Goal: Task Accomplishment & Management: Use online tool/utility

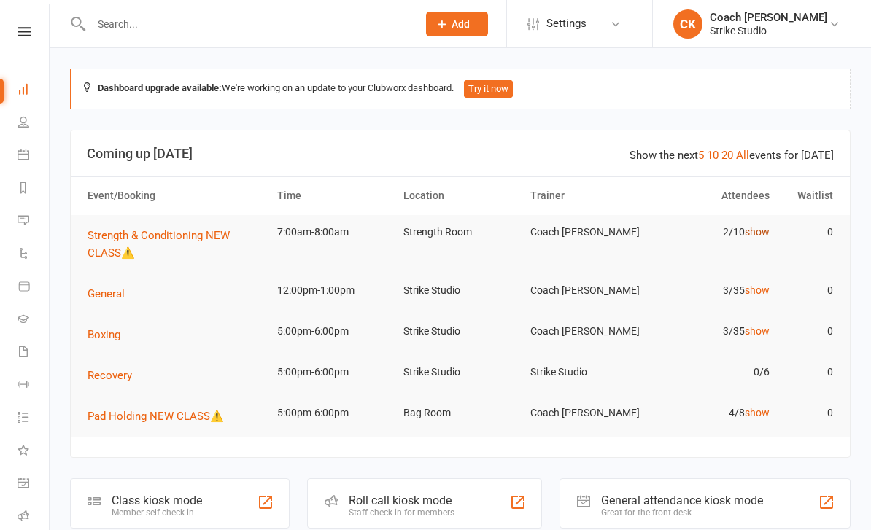
click at [759, 230] on link "show" at bounding box center [757, 232] width 25 height 12
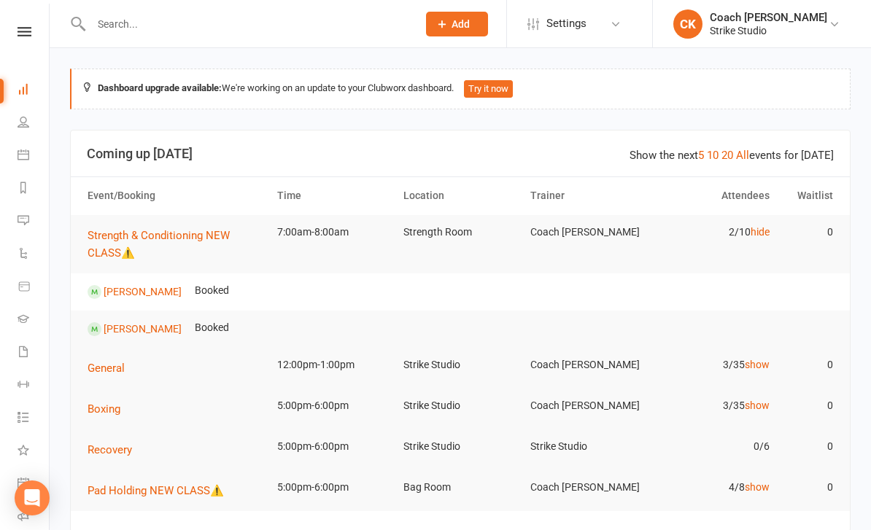
click at [195, 222] on td "Strength & Conditioning NEW CLASS⚠️" at bounding box center [176, 244] width 190 height 58
click at [205, 230] on span "Strength & Conditioning NEW CLASS⚠️" at bounding box center [159, 244] width 142 height 31
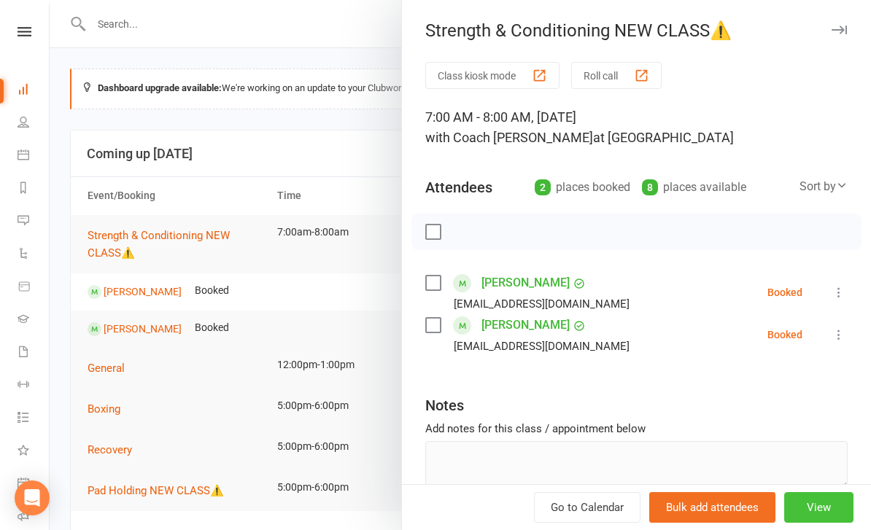
click at [825, 498] on button "View" at bounding box center [818, 507] width 69 height 31
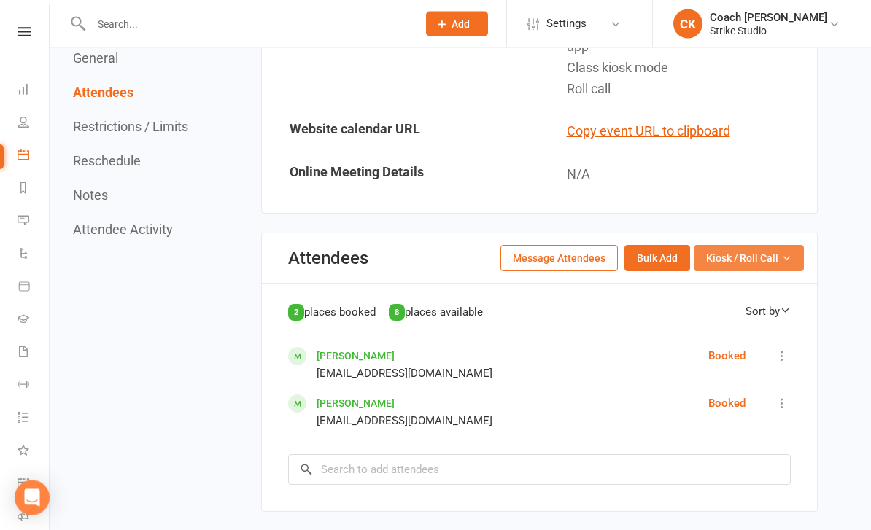
click at [780, 252] on button "Kiosk / Roll Call" at bounding box center [749, 259] width 110 height 26
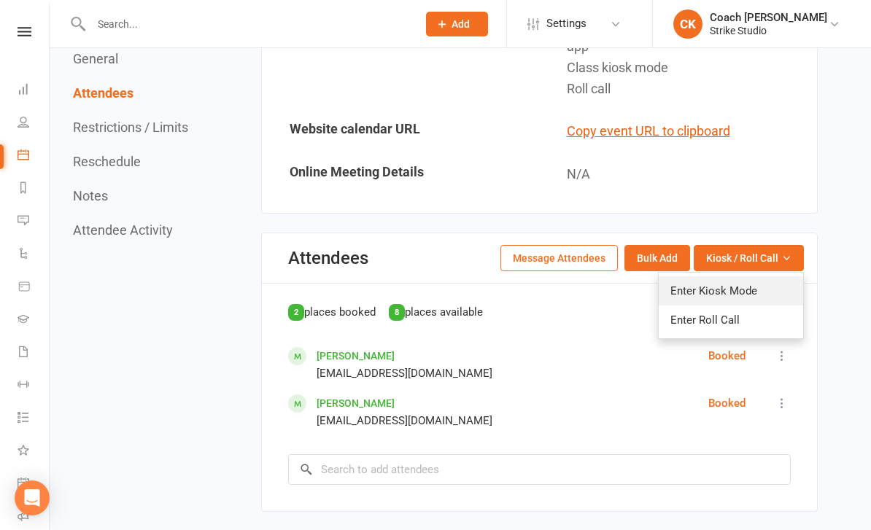
click at [746, 278] on link "Enter Kiosk Mode" at bounding box center [731, 290] width 144 height 29
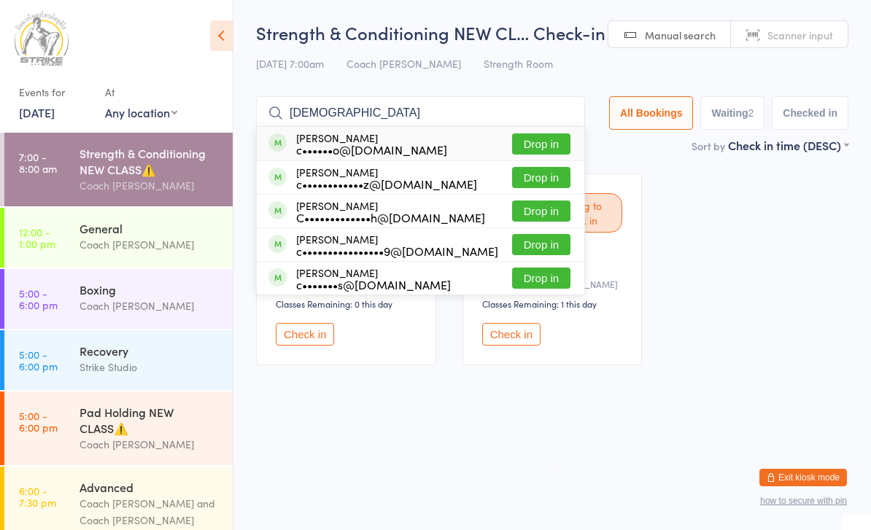
type input "[DEMOGRAPHIC_DATA]"
click at [549, 235] on button "Drop in" at bounding box center [541, 244] width 58 height 21
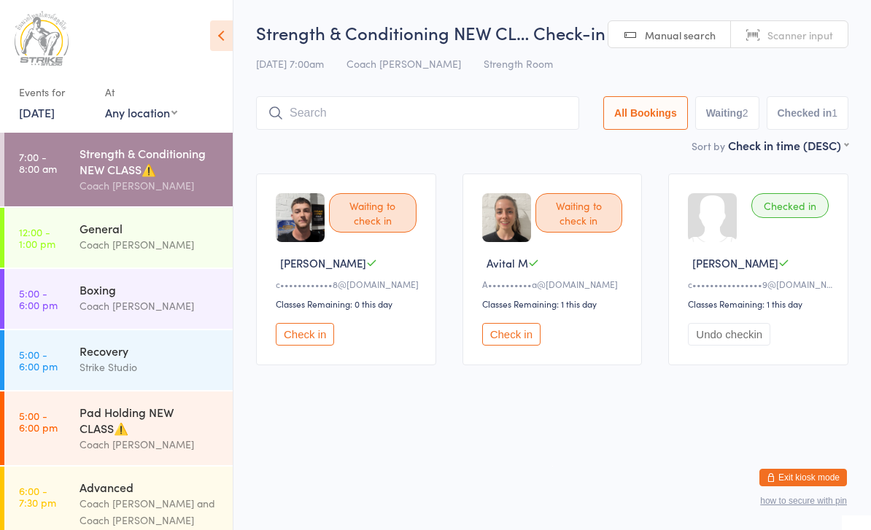
click at [511, 346] on button "Check in" at bounding box center [511, 334] width 58 height 23
click at [329, 337] on button "Check in" at bounding box center [305, 334] width 58 height 23
